Goal: Information Seeking & Learning: Learn about a topic

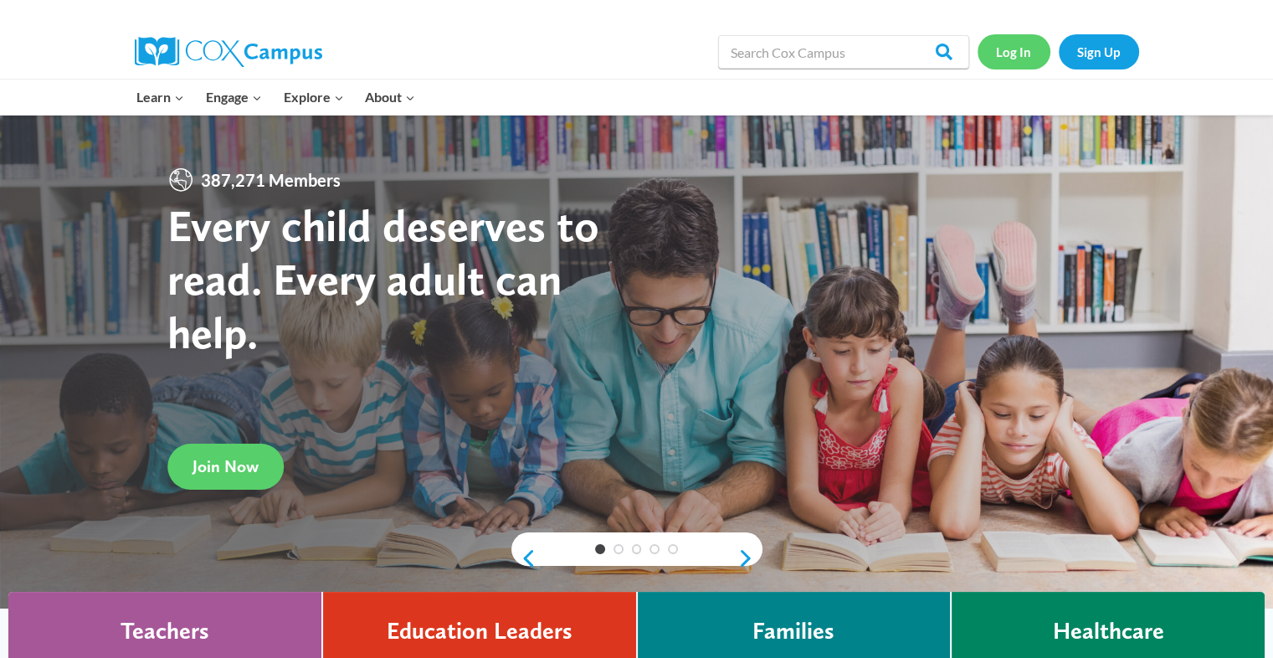
click at [651, 65] on link "Log In" at bounding box center [1014, 51] width 73 height 34
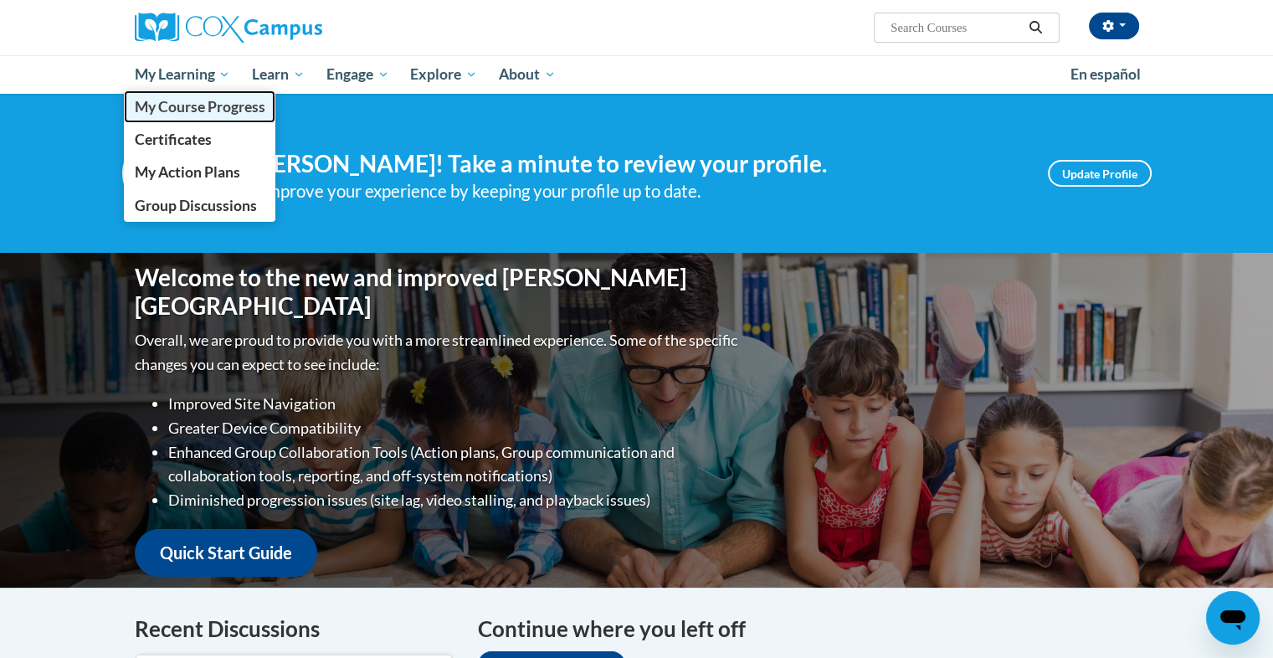
click at [194, 92] on link "My Course Progress" at bounding box center [200, 106] width 152 height 33
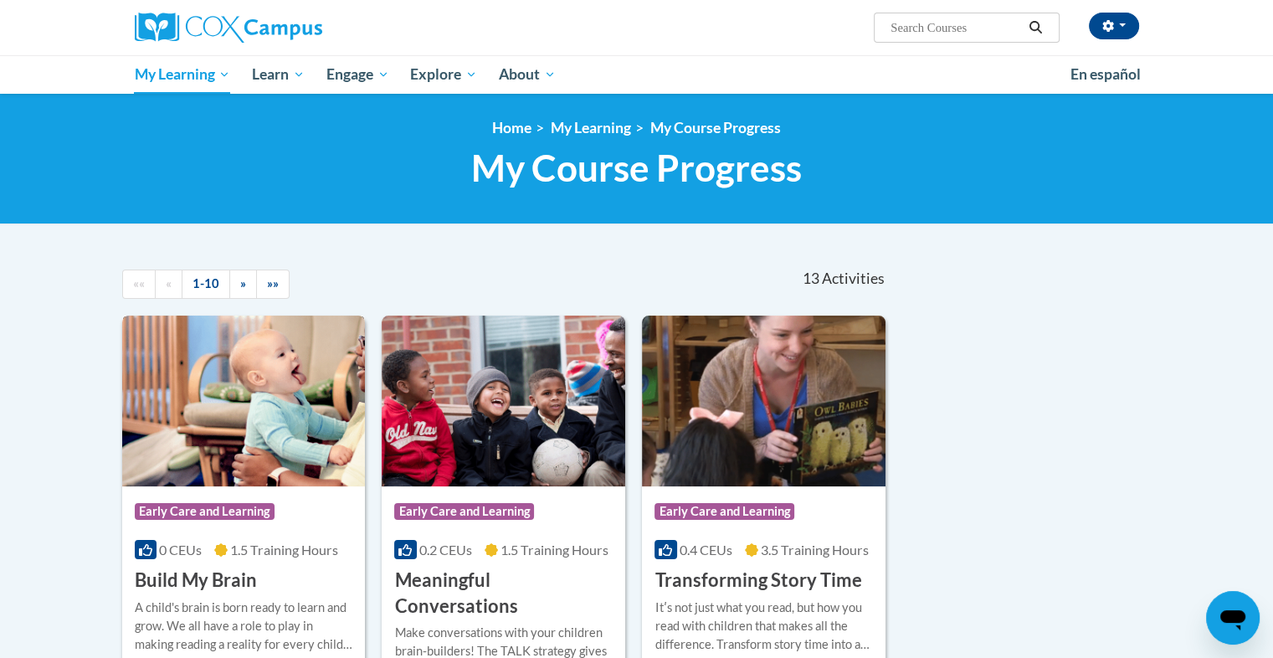
click at [296, 425] on img at bounding box center [244, 401] width 244 height 171
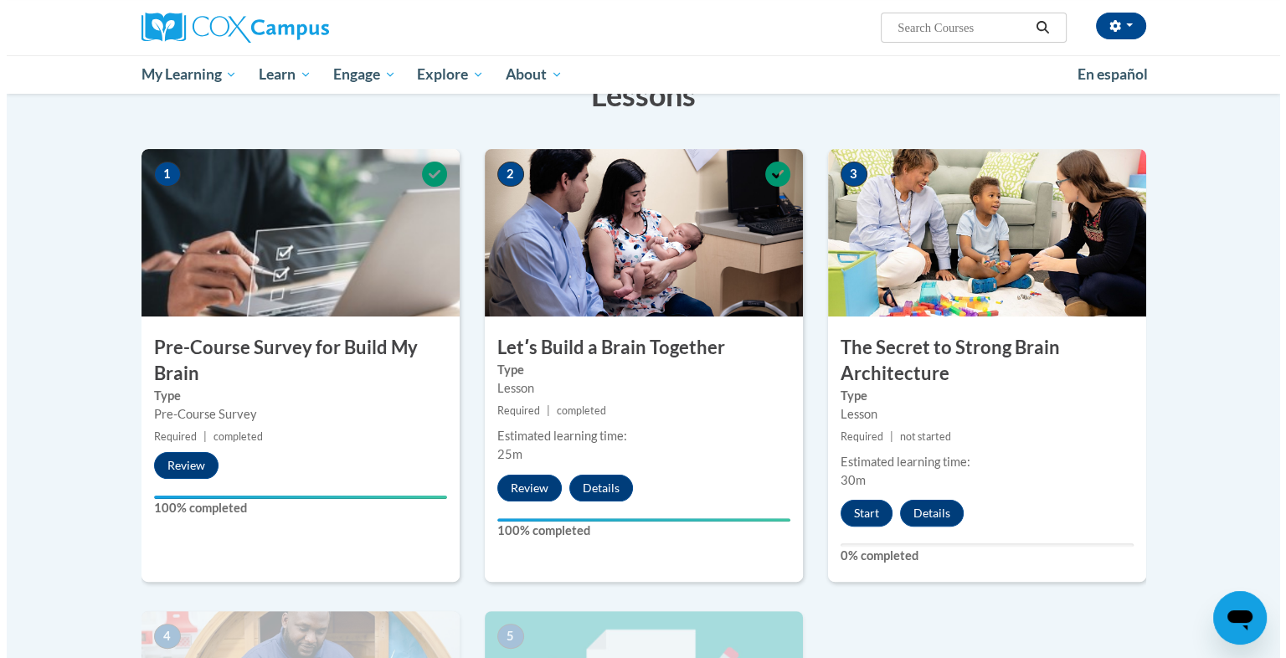
scroll to position [287, 0]
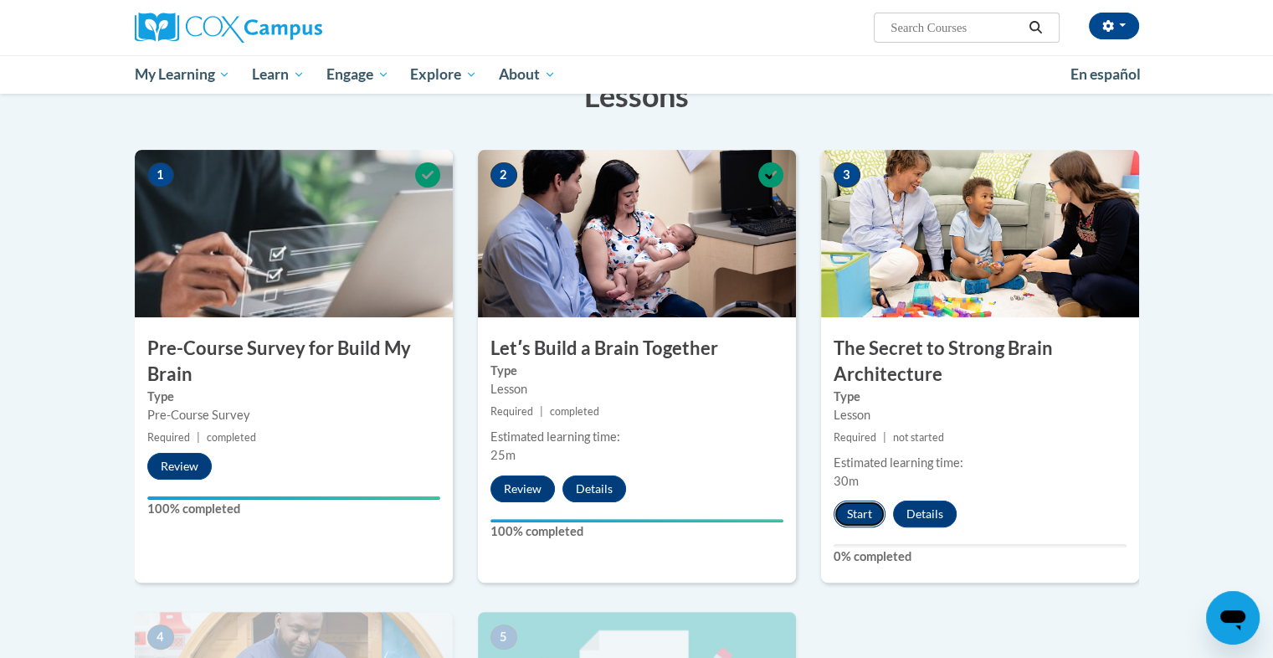
click at [862, 512] on button "Start" at bounding box center [860, 514] width 52 height 27
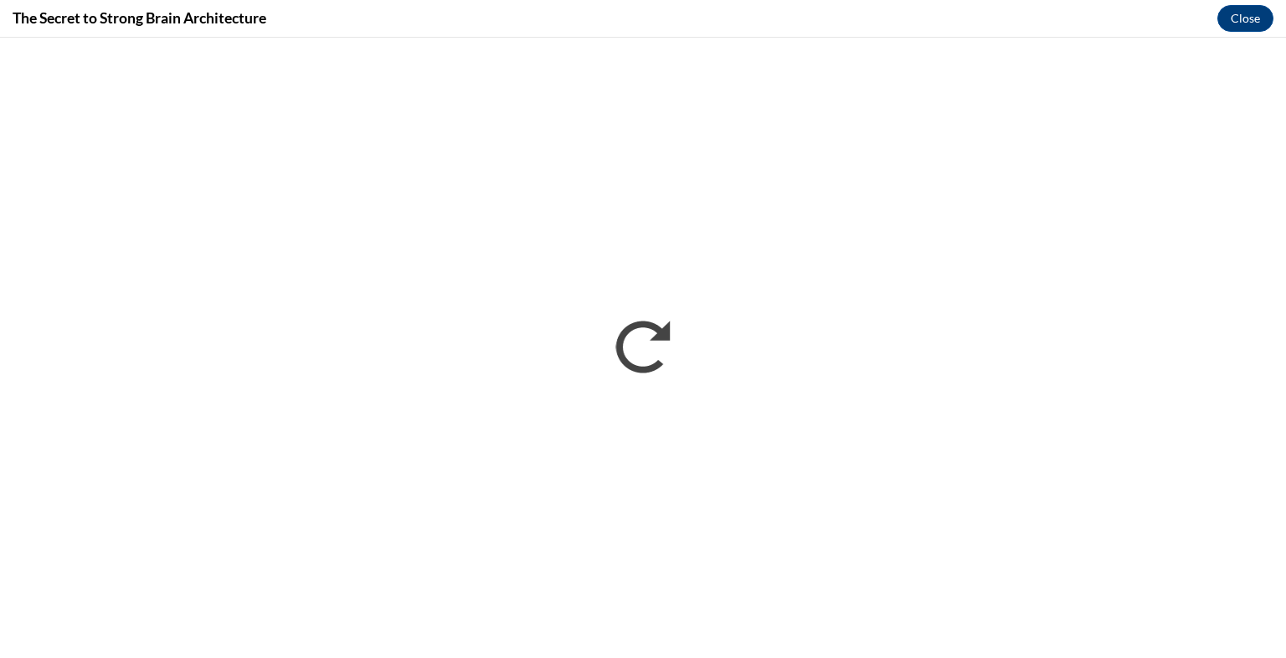
scroll to position [0, 0]
click at [1247, 23] on button "Close" at bounding box center [1245, 18] width 56 height 27
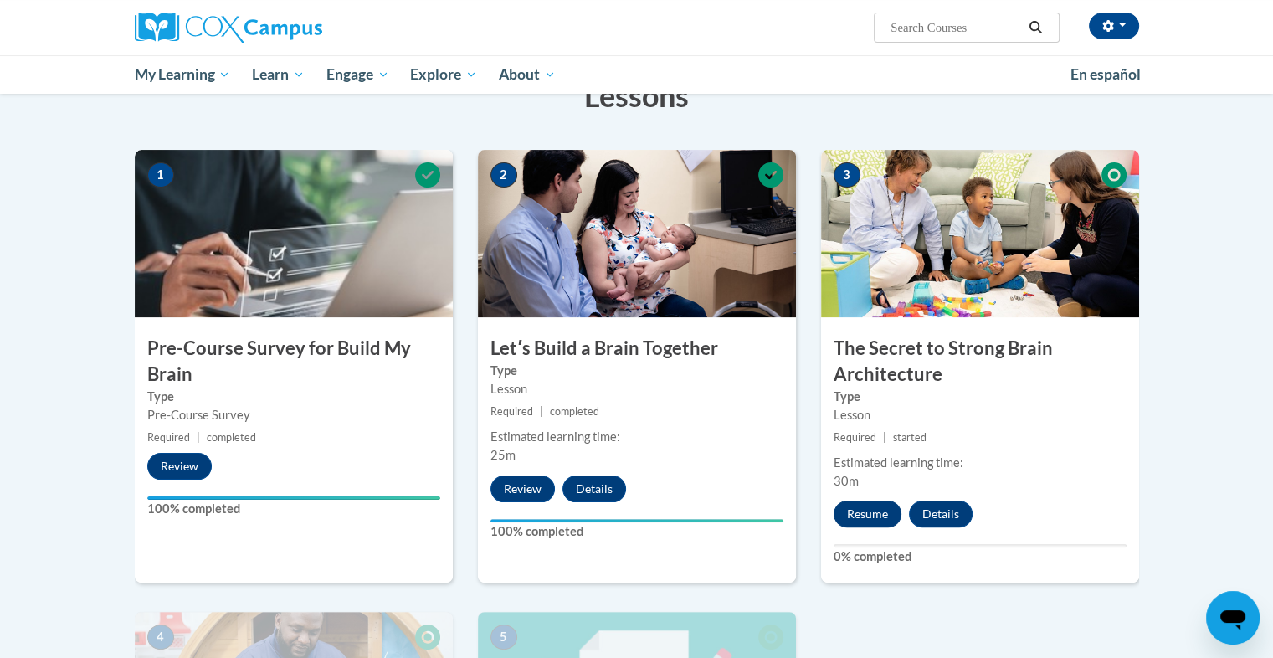
click at [884, 524] on button "Resume" at bounding box center [868, 514] width 68 height 27
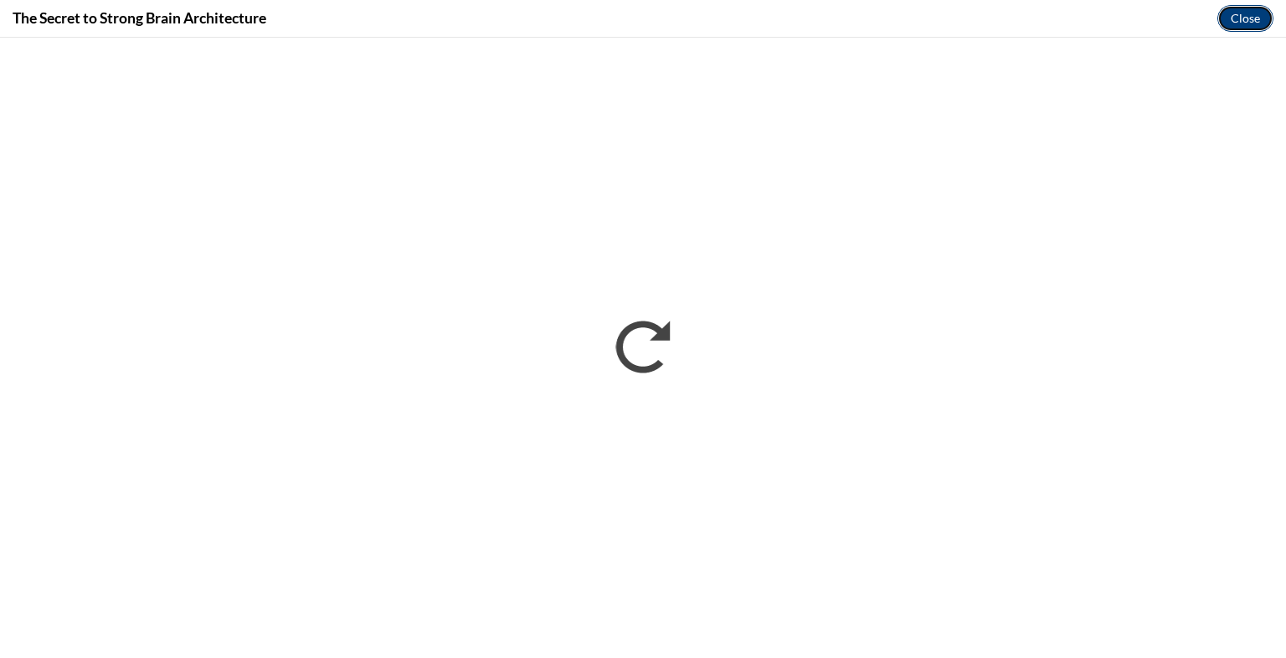
click at [1253, 25] on button "Close" at bounding box center [1245, 18] width 56 height 27
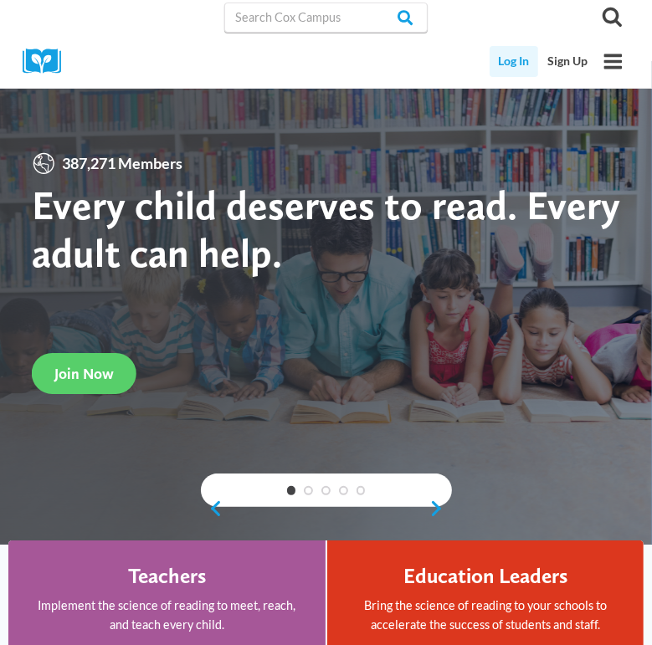
click at [514, 70] on link "Log In" at bounding box center [514, 61] width 49 height 31
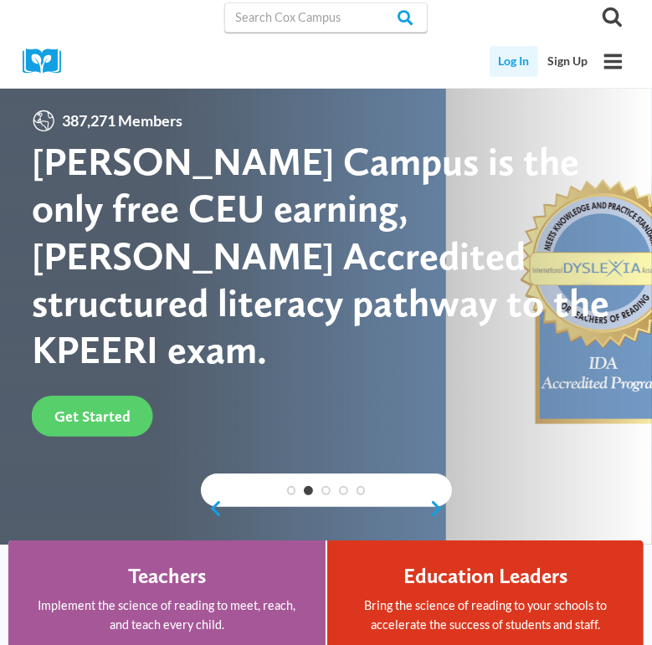
click at [508, 68] on link "Log In" at bounding box center [514, 61] width 49 height 31
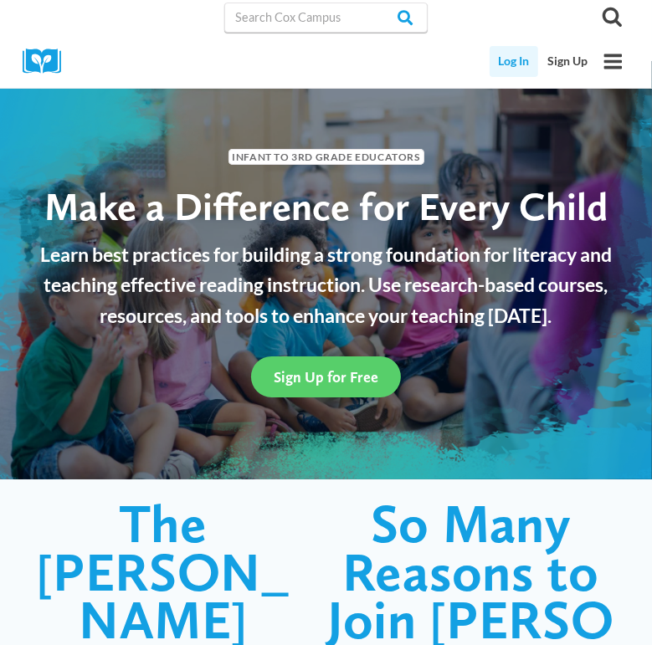
click at [514, 64] on link "Log In" at bounding box center [514, 61] width 49 height 31
click at [519, 64] on link "Log In" at bounding box center [514, 61] width 49 height 31
